Goal: Task Accomplishment & Management: Manage account settings

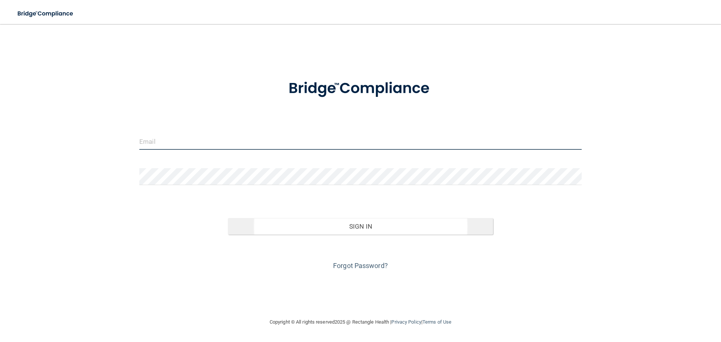
type input "[EMAIL_ADDRESS][DOMAIN_NAME]"
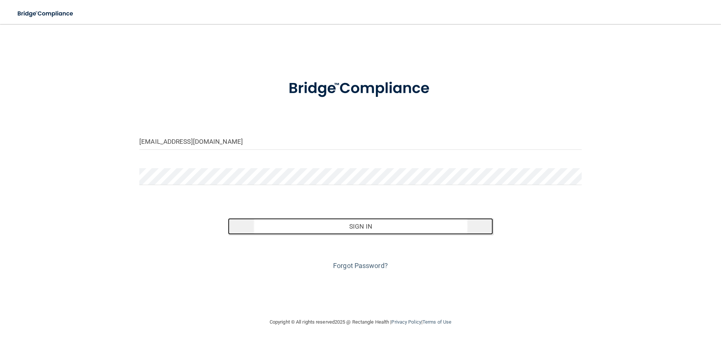
click at [340, 231] on button "Sign In" at bounding box center [361, 226] width 266 height 17
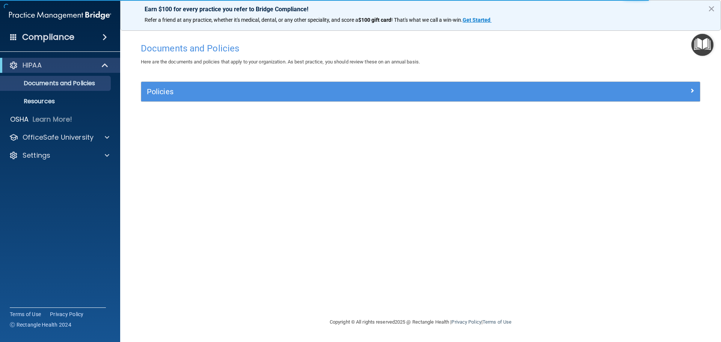
click at [103, 38] on span at bounding box center [105, 37] width 5 height 9
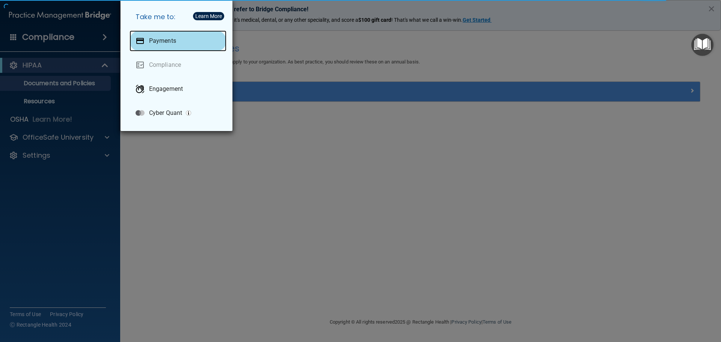
click at [159, 47] on div "Payments" at bounding box center [178, 40] width 97 height 21
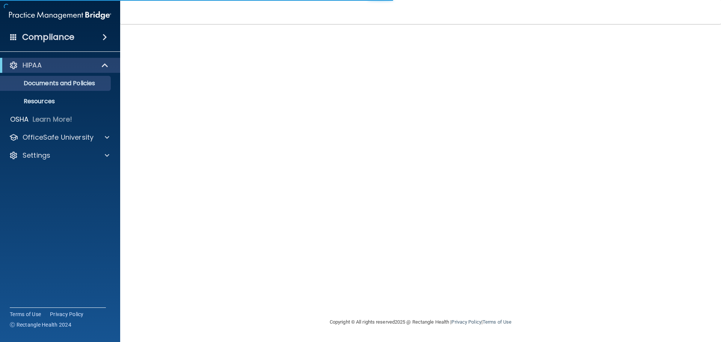
click at [88, 33] on div "Compliance" at bounding box center [60, 37] width 120 height 17
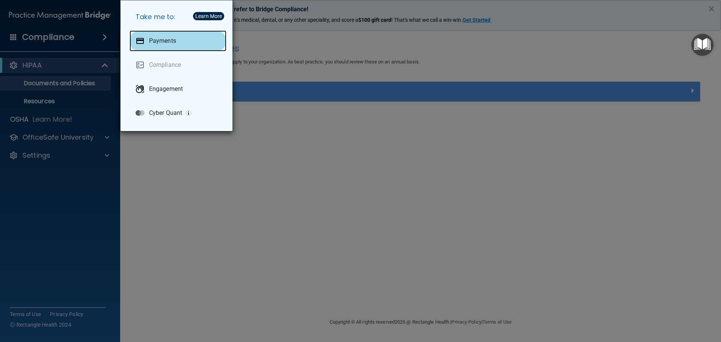
click at [160, 40] on p "Payments" at bounding box center [162, 41] width 27 height 8
